Goal: Task Accomplishment & Management: Manage account settings

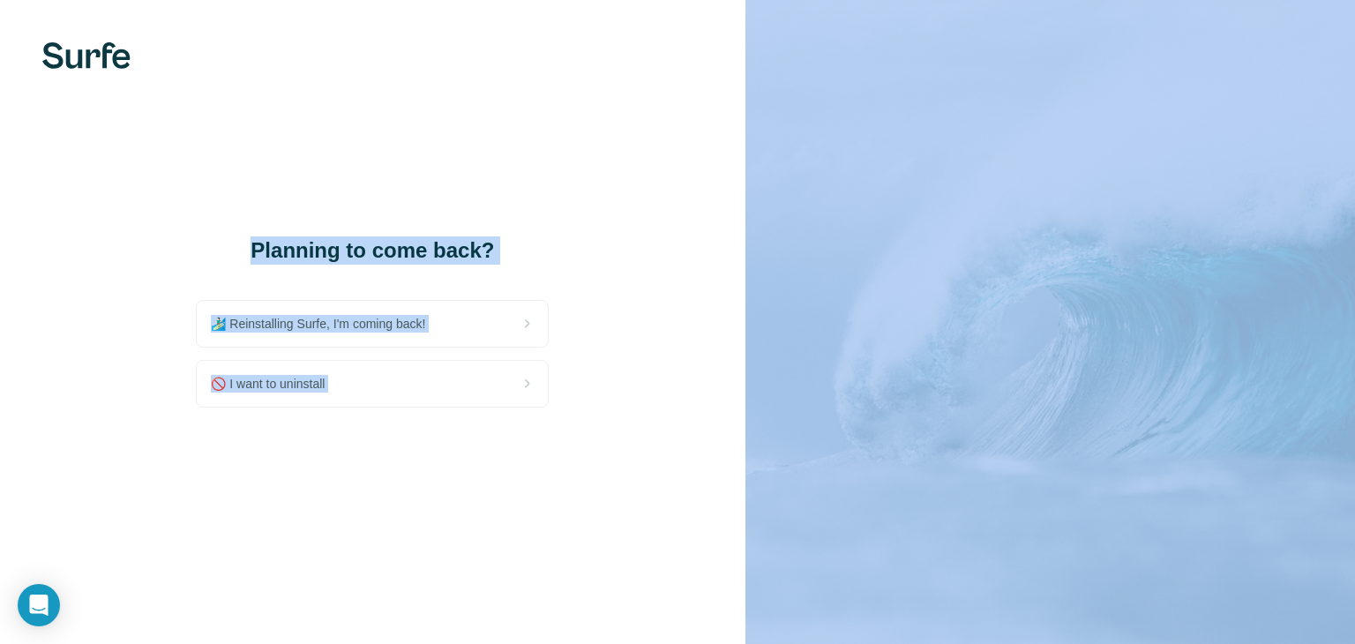
drag, startPoint x: 230, startPoint y: 237, endPoint x: 528, endPoint y: 418, distance: 348.8
click at [528, 418] on div "Planning to come back? 🏄🏻‍♂️ Reinstalling Surfe, I'm coming back! 🚫 I want to u…" at bounding box center [373, 322] width 746 height 644
copy div "Planning to come back? 🏄🏻‍♂️ Reinstalling Surfe, I'm coming back! 🚫 I want to u…"
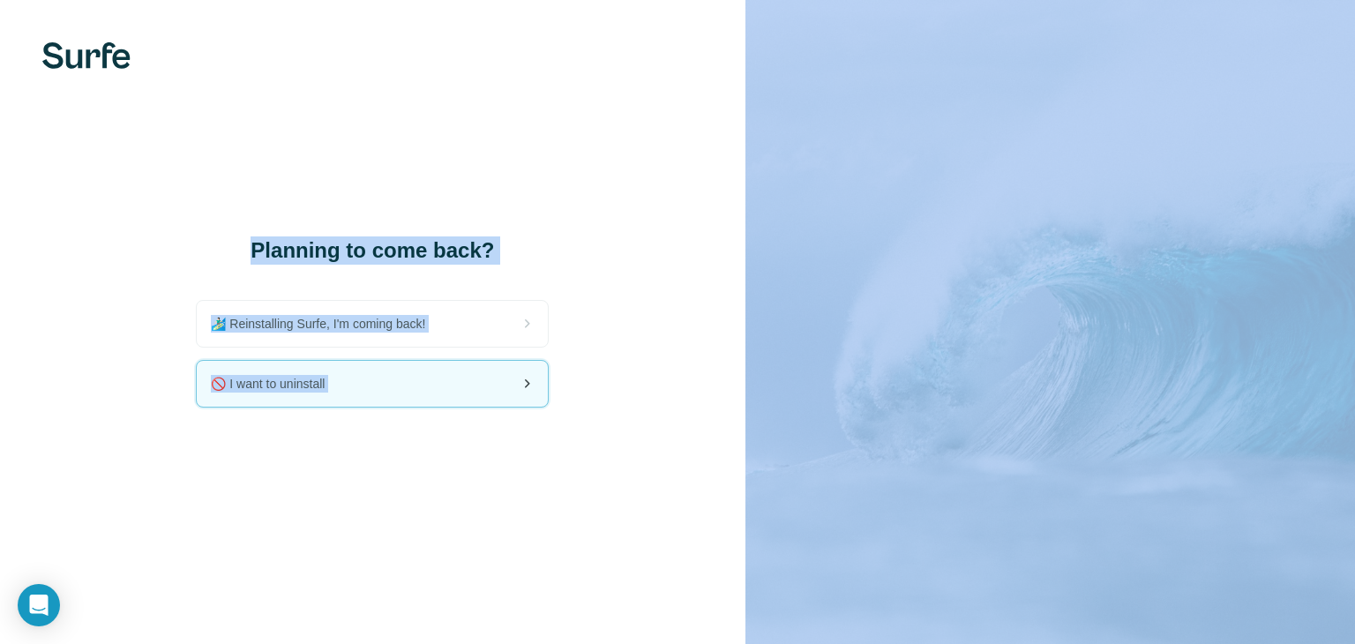
click at [420, 389] on div "🚫 I want to uninstall" at bounding box center [372, 384] width 351 height 46
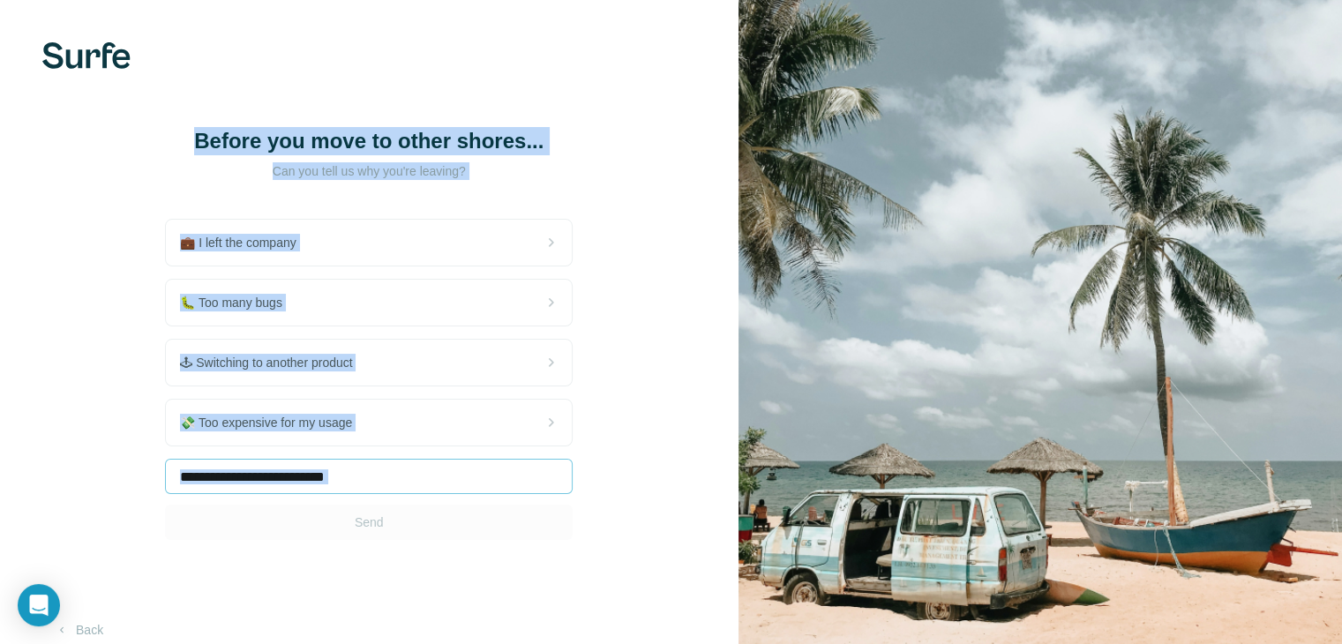
drag, startPoint x: 184, startPoint y: 131, endPoint x: 526, endPoint y: 484, distance: 491.7
click at [526, 484] on div "Before you move to other shores... Can you tell us why you're leaving? 💼 I left…" at bounding box center [369, 333] width 408 height 413
copy div "Before you move to other shores... Can you tell us why you're leaving? 💼 I left…"
click at [685, 323] on div "Before you move to other shores... Can you tell us why you're leaving? 💼 I left…" at bounding box center [369, 333] width 738 height 667
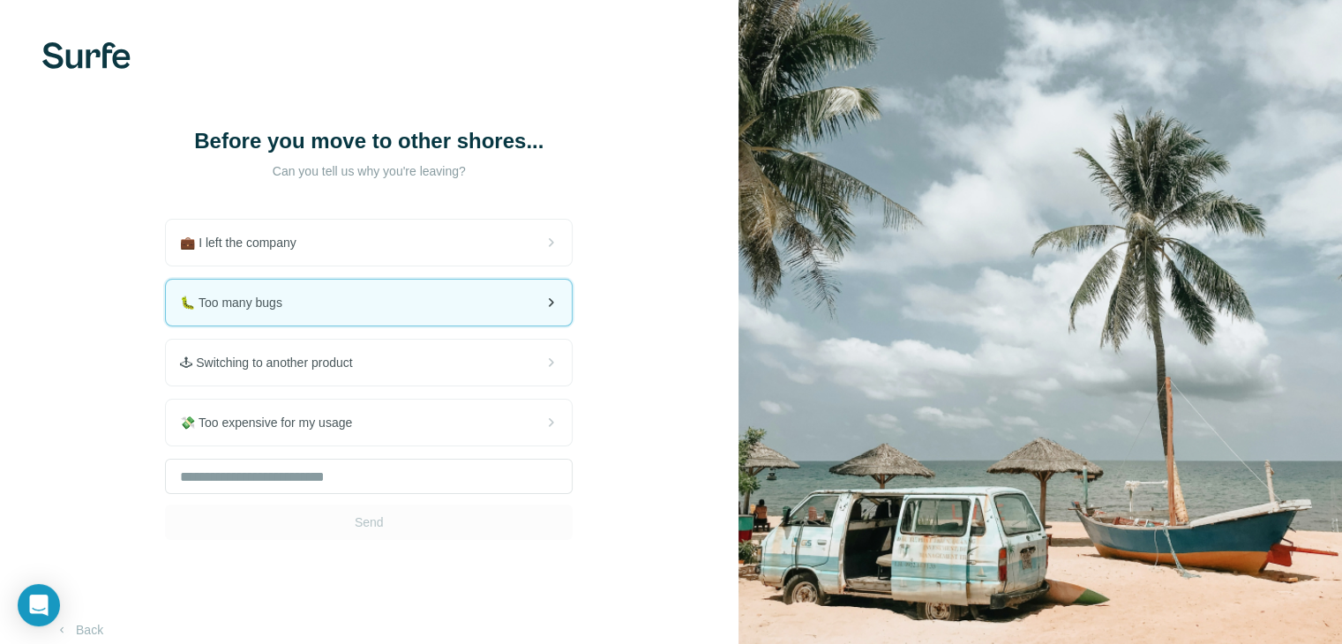
click at [476, 306] on div "🐛 Too many bugs" at bounding box center [369, 303] width 406 height 46
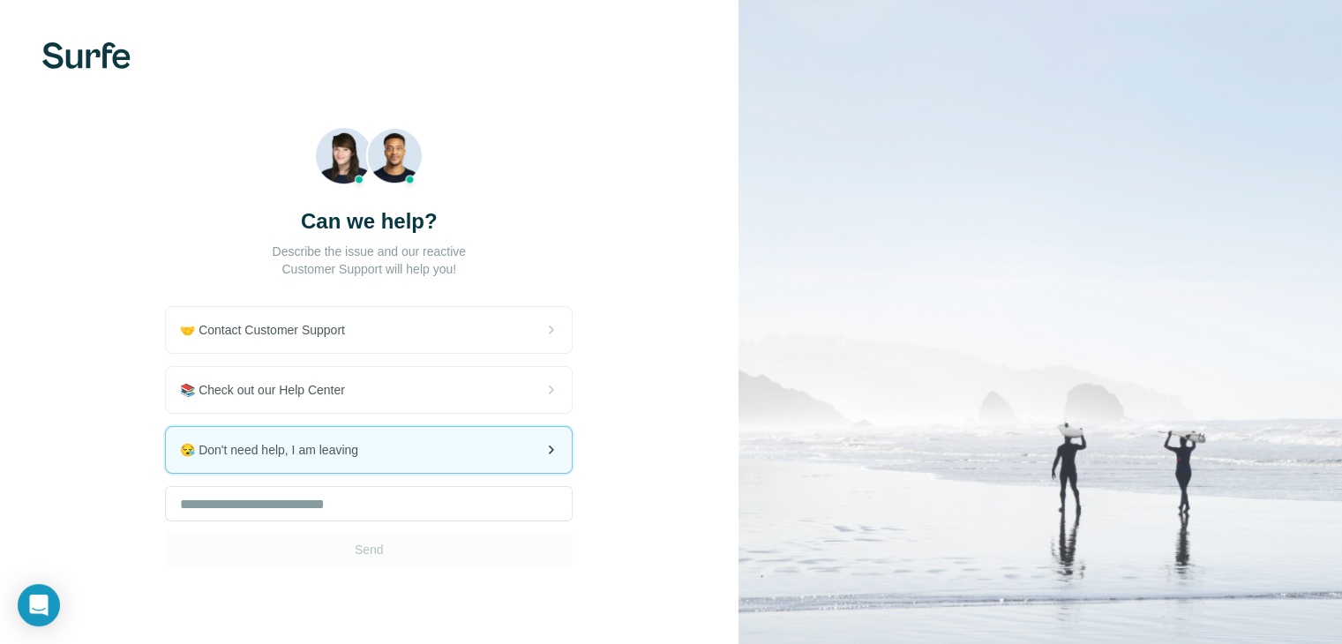
click at [369, 453] on span "😪 Don't need help, I am leaving" at bounding box center [276, 450] width 192 height 18
